Goal: Browse casually

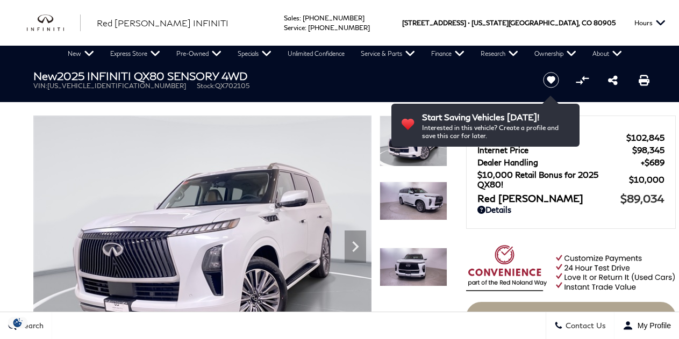
click at [418, 248] on img at bounding box center [413, 267] width 68 height 39
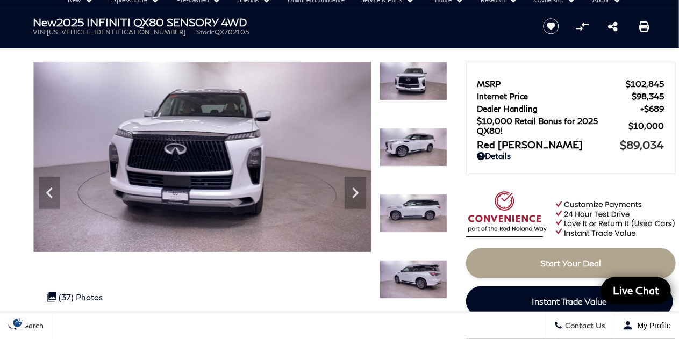
click at [416, 205] on img at bounding box center [413, 213] width 68 height 39
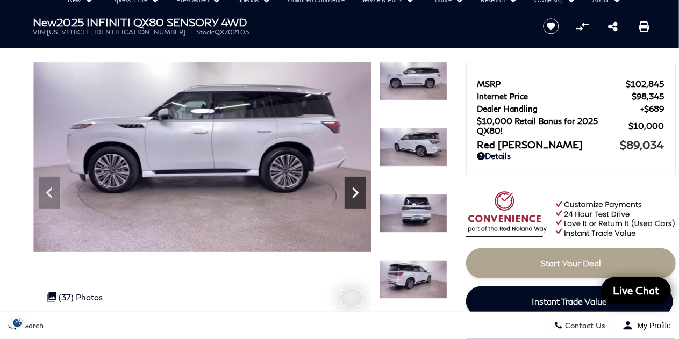
click at [362, 197] on icon "Next" at bounding box center [354, 192] width 21 height 21
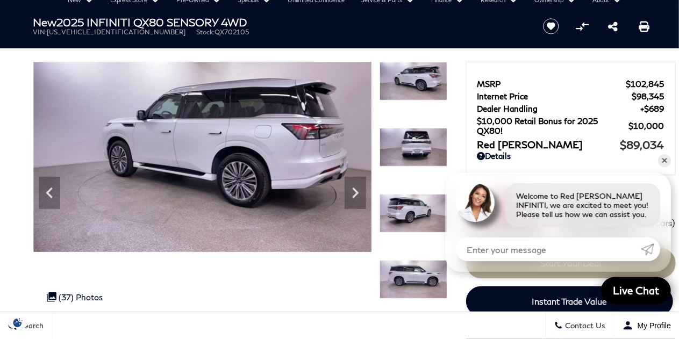
click at [419, 264] on img at bounding box center [413, 279] width 68 height 39
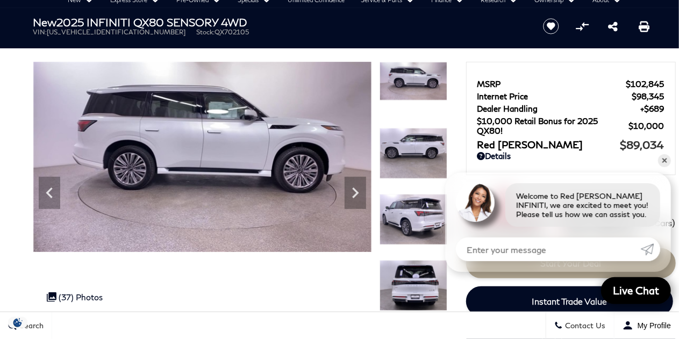
click at [420, 200] on img at bounding box center [413, 219] width 68 height 51
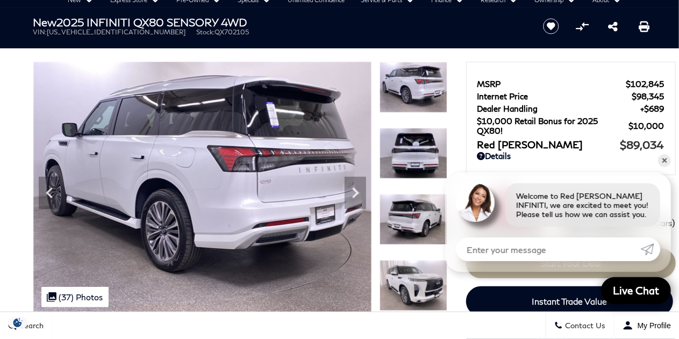
click at [416, 202] on img at bounding box center [413, 219] width 68 height 51
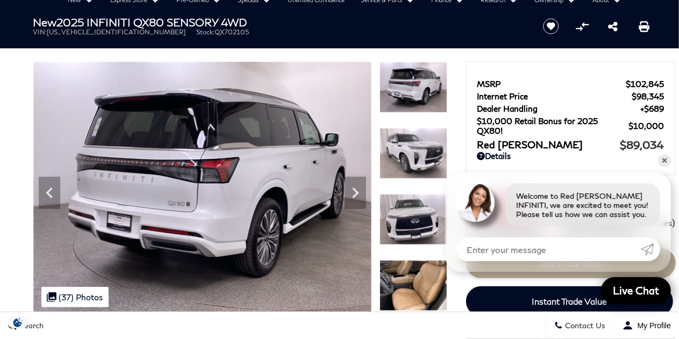
click at [408, 283] on img at bounding box center [413, 285] width 68 height 51
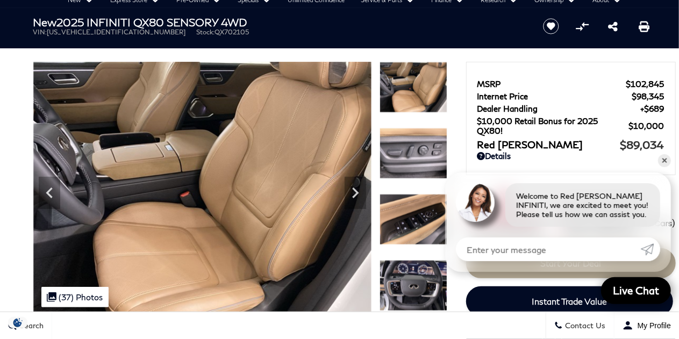
click at [409, 286] on img at bounding box center [413, 285] width 68 height 51
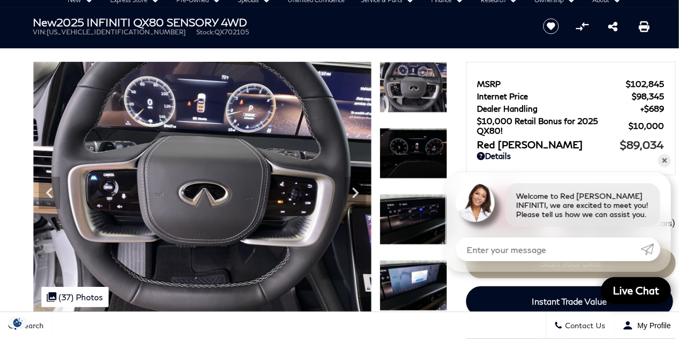
click at [412, 279] on img at bounding box center [413, 285] width 68 height 51
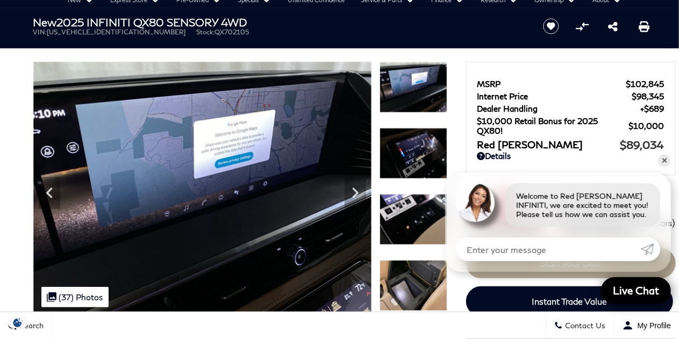
click at [423, 266] on img at bounding box center [413, 285] width 68 height 51
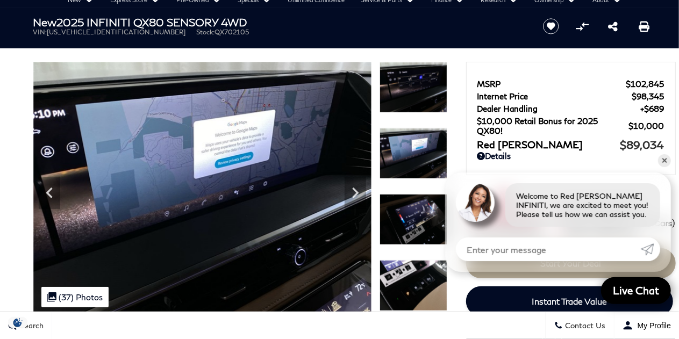
click at [423, 273] on img at bounding box center [413, 285] width 68 height 51
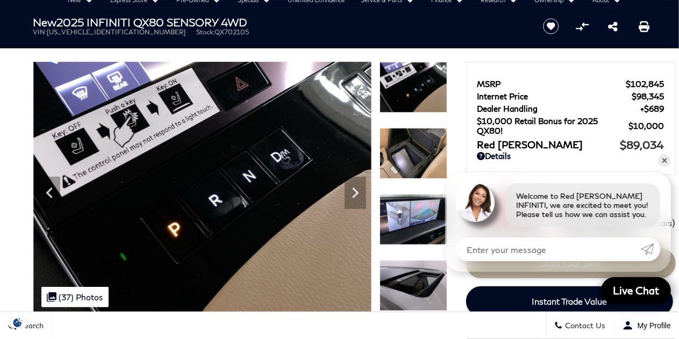
click at [423, 271] on img at bounding box center [413, 285] width 68 height 51
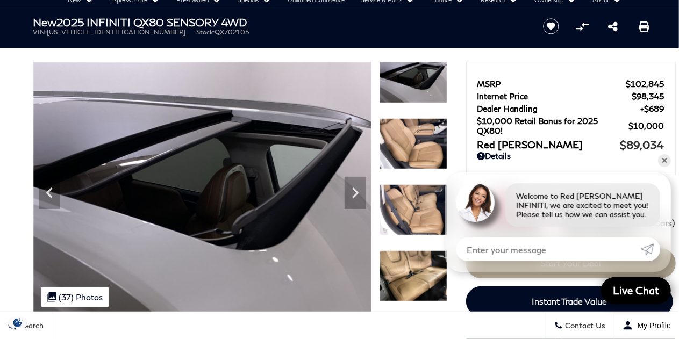
click at [428, 256] on img at bounding box center [413, 275] width 68 height 51
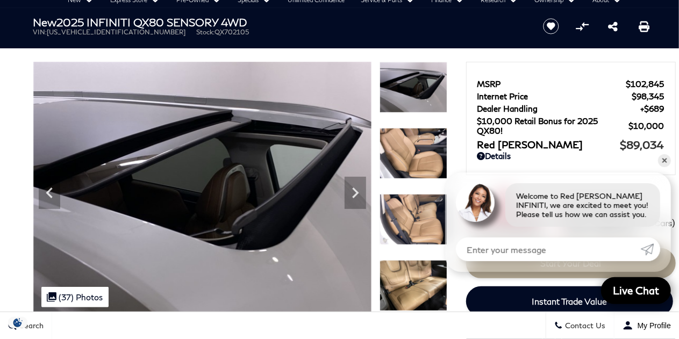
click at [421, 151] on img at bounding box center [413, 153] width 68 height 51
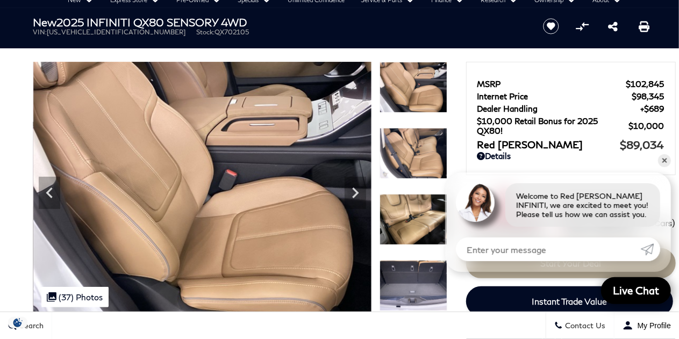
click at [410, 148] on img at bounding box center [413, 153] width 68 height 51
